Goal: Task Accomplishment & Management: Manage account settings

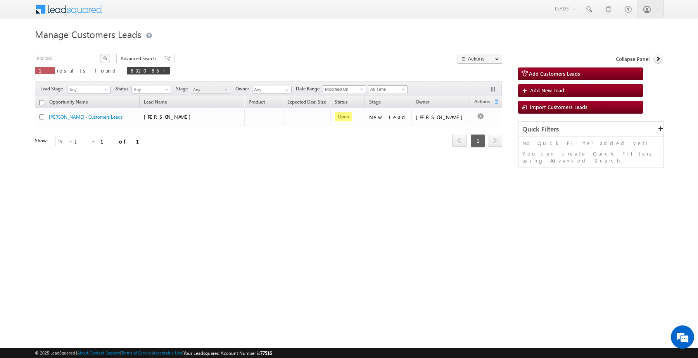
click at [95, 59] on input "832085" at bounding box center [68, 58] width 66 height 9
paste input "92"
type input "832092"
click at [100, 54] on button "button" at bounding box center [105, 58] width 10 height 9
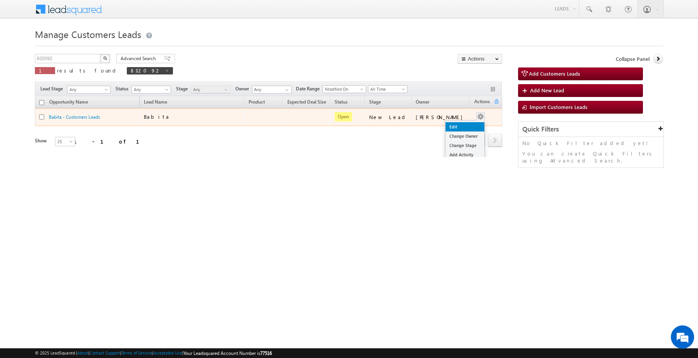
click at [465, 125] on link "Edit" at bounding box center [465, 126] width 39 height 9
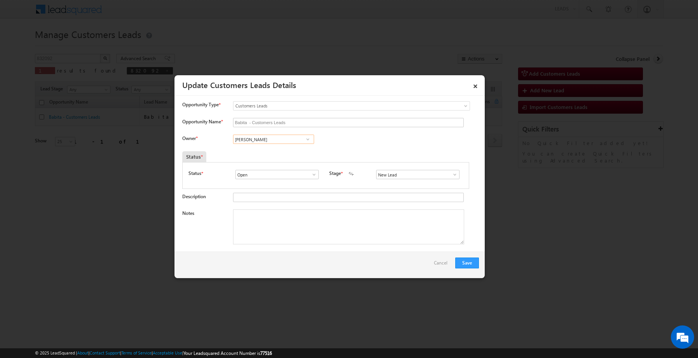
click at [299, 140] on input "[PERSON_NAME]" at bounding box center [273, 139] width 81 height 9
paste input "[PERSON_NAME]"
click at [291, 154] on span "[EMAIL_ADDRESS][DOMAIN_NAME]" at bounding box center [271, 155] width 70 height 6
type input "[PERSON_NAME]"
click at [405, 177] on input "s" at bounding box center [417, 174] width 83 height 9
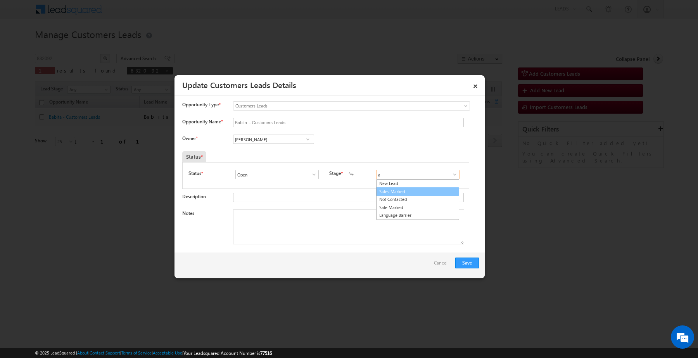
click at [396, 195] on link "Sales Marked" at bounding box center [417, 191] width 83 height 9
type input "Sales Marked"
click at [325, 225] on textarea "Notes" at bounding box center [348, 226] width 231 height 35
paste textarea "Customer interested for Top-up Loan he required 5 lakh"
type textarea "Customer interested for Top-up Loan he required 5 lakh"
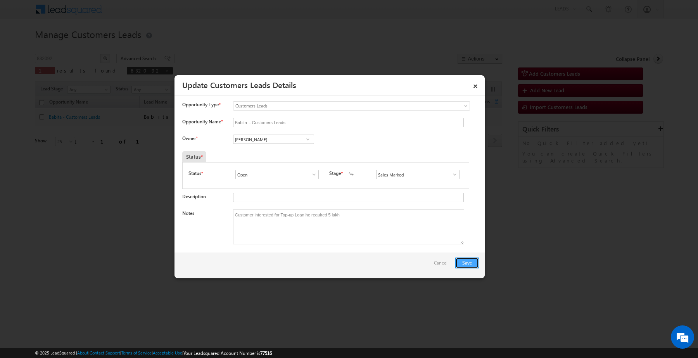
click at [476, 266] on button "Save" at bounding box center [467, 263] width 24 height 11
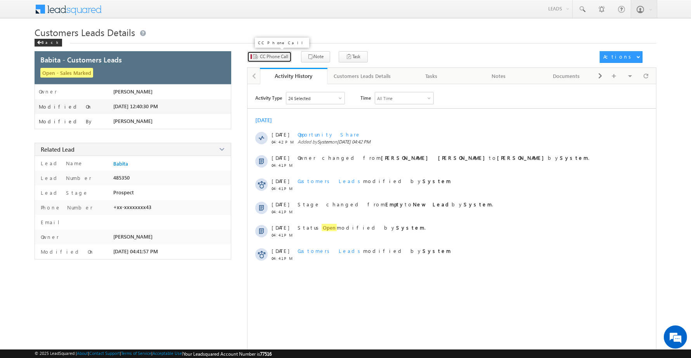
click at [257, 57] on icon "button" at bounding box center [255, 57] width 6 height 7
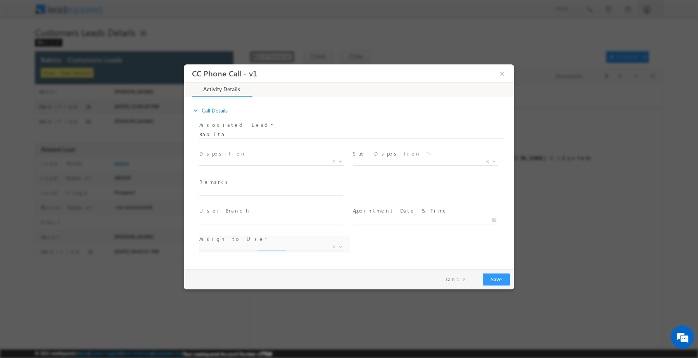
select select "Rose.Shyse+sgrl@leadsquared.com"
click at [252, 162] on span "X" at bounding box center [271, 161] width 145 height 8
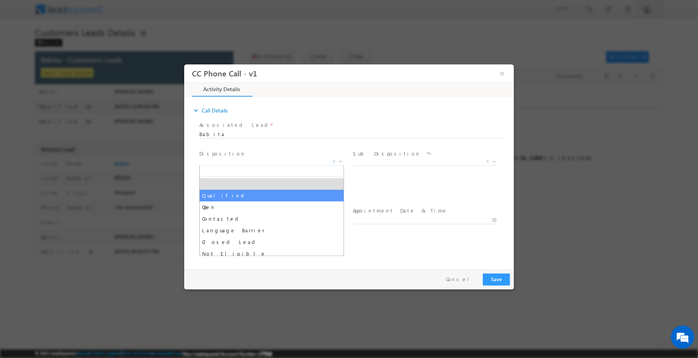
select select "Qualified"
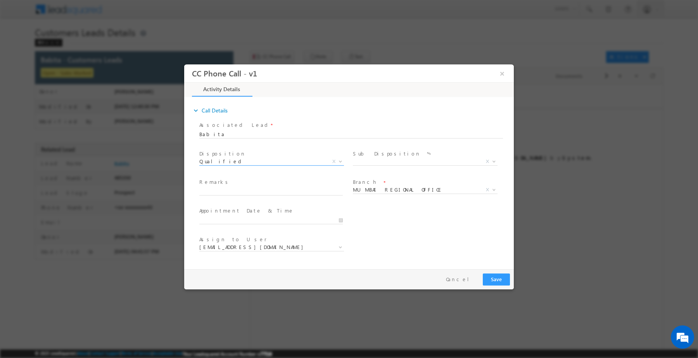
click at [428, 164] on span "Sale Marked X" at bounding box center [428, 162] width 150 height 9
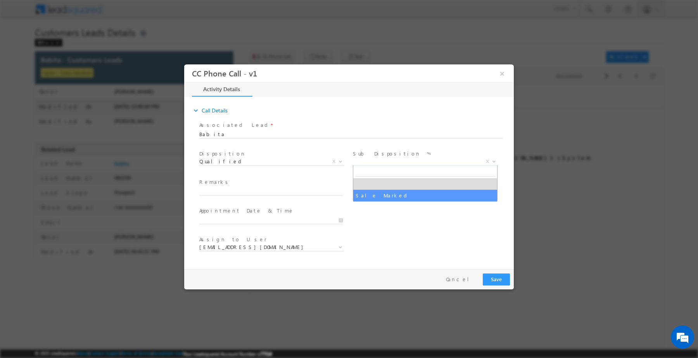
select select "Sale Marked"
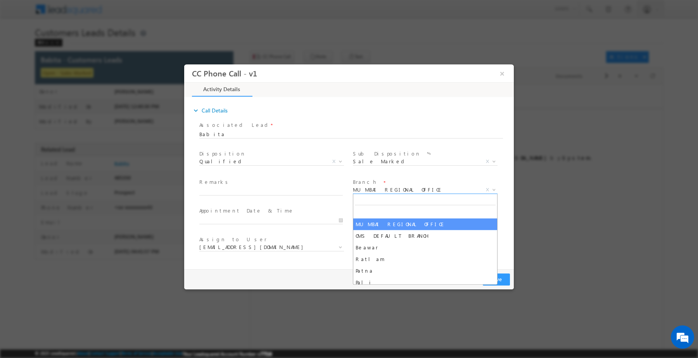
click at [408, 191] on span "MUMBAI REGIONAL OFFICE" at bounding box center [416, 189] width 126 height 7
type input "b"
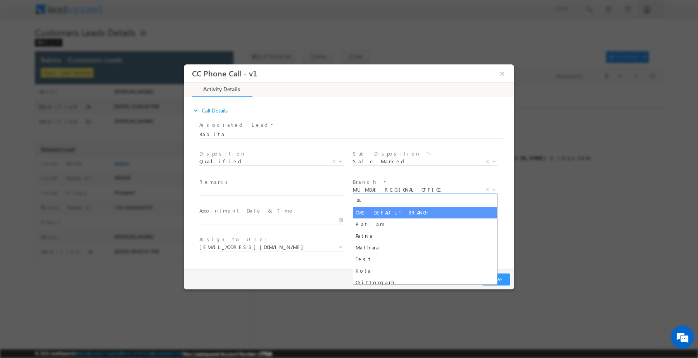
type input "t"
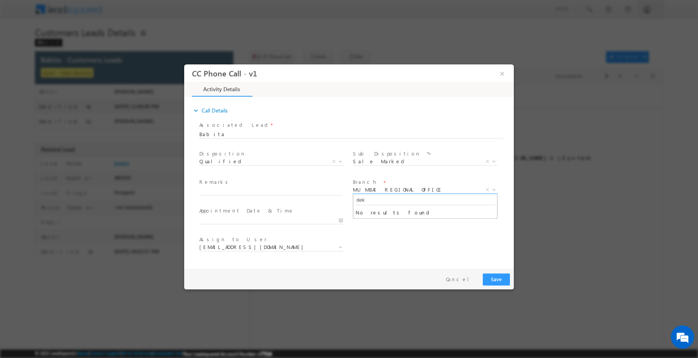
type input "de"
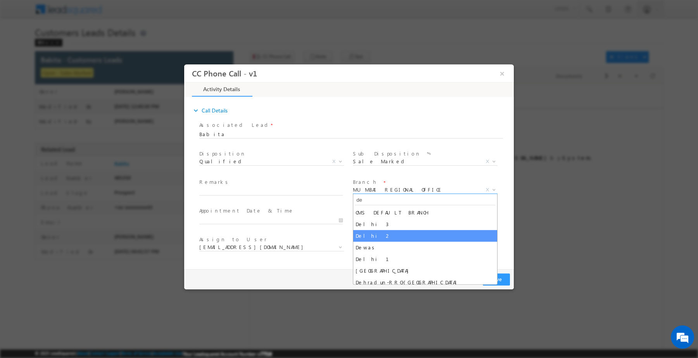
select select "Delhi 2"
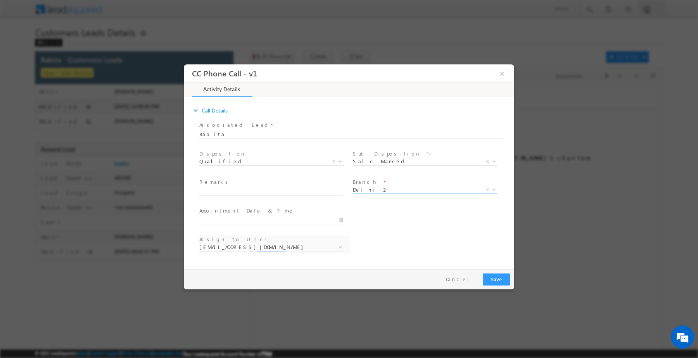
click at [274, 194] on span at bounding box center [274, 191] width 150 height 9
paste input "Customer interested for Top-up Loan he required 5 lakh"
type input "Customer interested for Top-up Loan he required 5 lakh"
select select "arjun.harendra@sgrlimited.in"
type input "Customer interested for Top-up Loan he required 5 lakh"
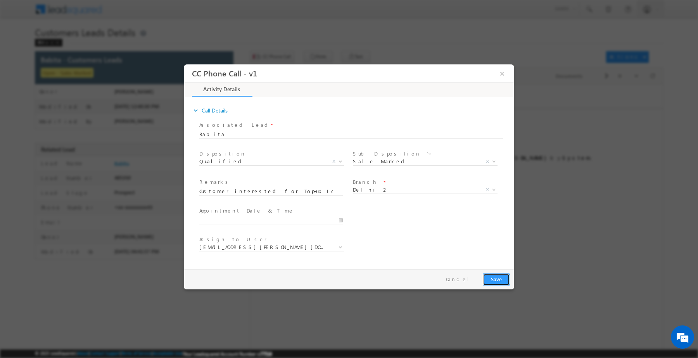
click at [495, 280] on button "Save" at bounding box center [496, 279] width 27 height 12
